Goal: Navigation & Orientation: Find specific page/section

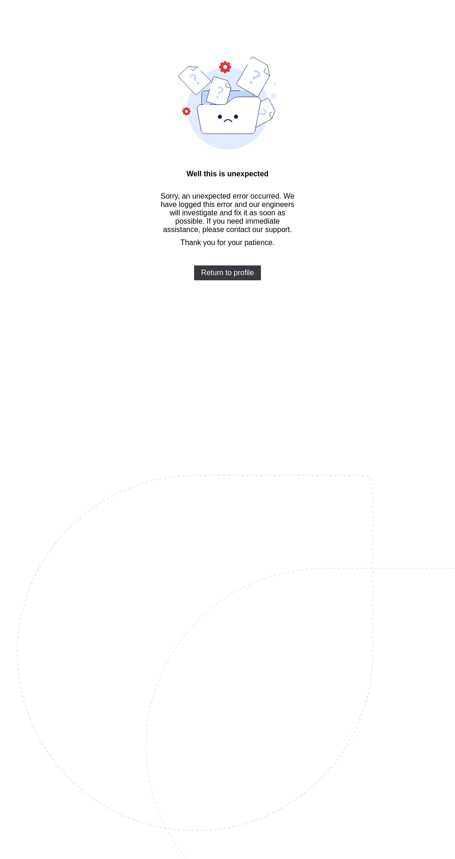
click at [227, 276] on span "Return to profile" at bounding box center [227, 273] width 53 height 8
